Goal: Task Accomplishment & Management: Manage account settings

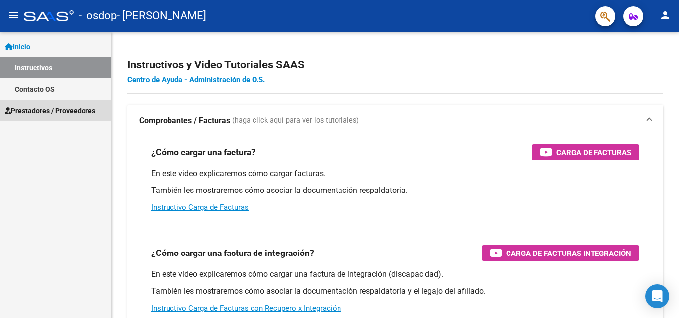
click at [31, 103] on link "Prestadores / Proveedores" at bounding box center [55, 110] width 111 height 21
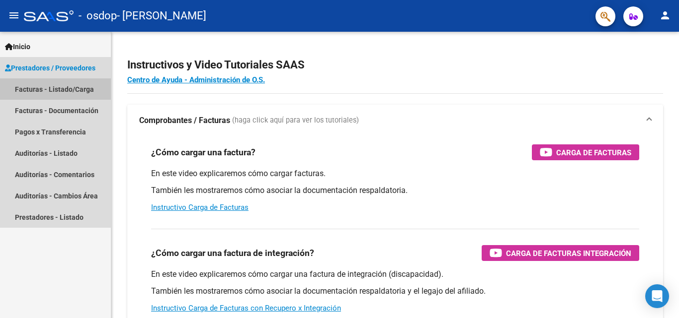
click at [66, 90] on link "Facturas - Listado/Carga" at bounding box center [55, 88] width 111 height 21
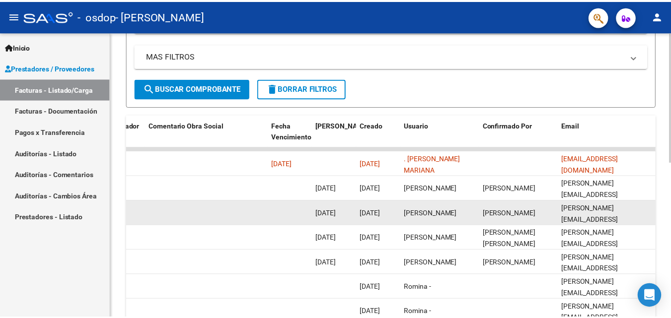
scroll to position [244, 0]
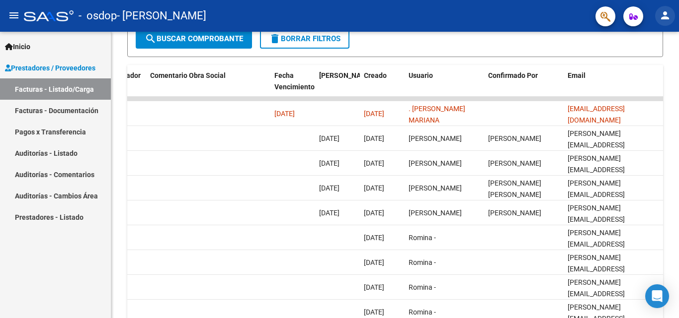
click at [667, 13] on mat-icon "person" at bounding box center [665, 15] width 12 height 12
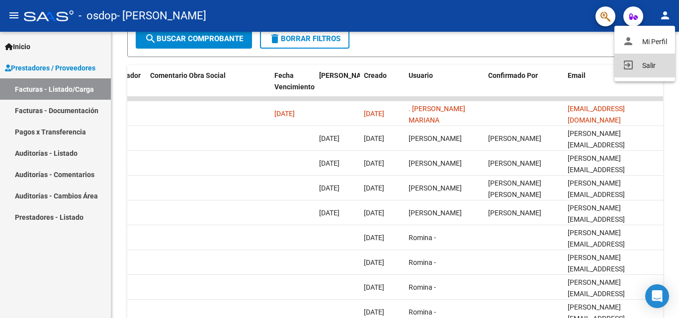
click at [651, 62] on button "exit_to_app Salir" at bounding box center [644, 66] width 61 height 24
